Goal: Task Accomplishment & Management: Complete application form

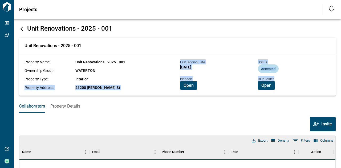
drag, startPoint x: 158, startPoint y: 115, endPoint x: 161, endPoint y: 82, distance: 34.0
click at [161, 82] on div "Unit Renovations - 2025 - 001 Unit Renovations - 2025 - 001 Property Name: Unit…" at bounding box center [177, 121] width 316 height 193
click at [158, 114] on div "Collaborators Property Details Invite Columns 0 Filters Density Export Name Ema…" at bounding box center [177, 159] width 316 height 118
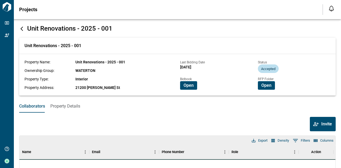
click at [21, 29] on icon at bounding box center [22, 29] width 2 height 4
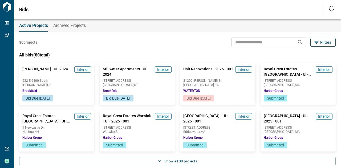
click at [128, 21] on div "Active Projects Archived Projects" at bounding box center [177, 25] width 327 height 13
click at [213, 96] on span "Bid Due [DATE]" at bounding box center [198, 98] width 31 height 5
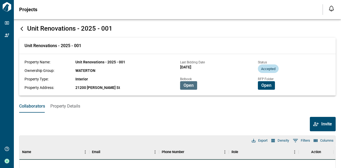
click at [189, 85] on span "Open" at bounding box center [189, 85] width 10 height 5
